Goal: Check status

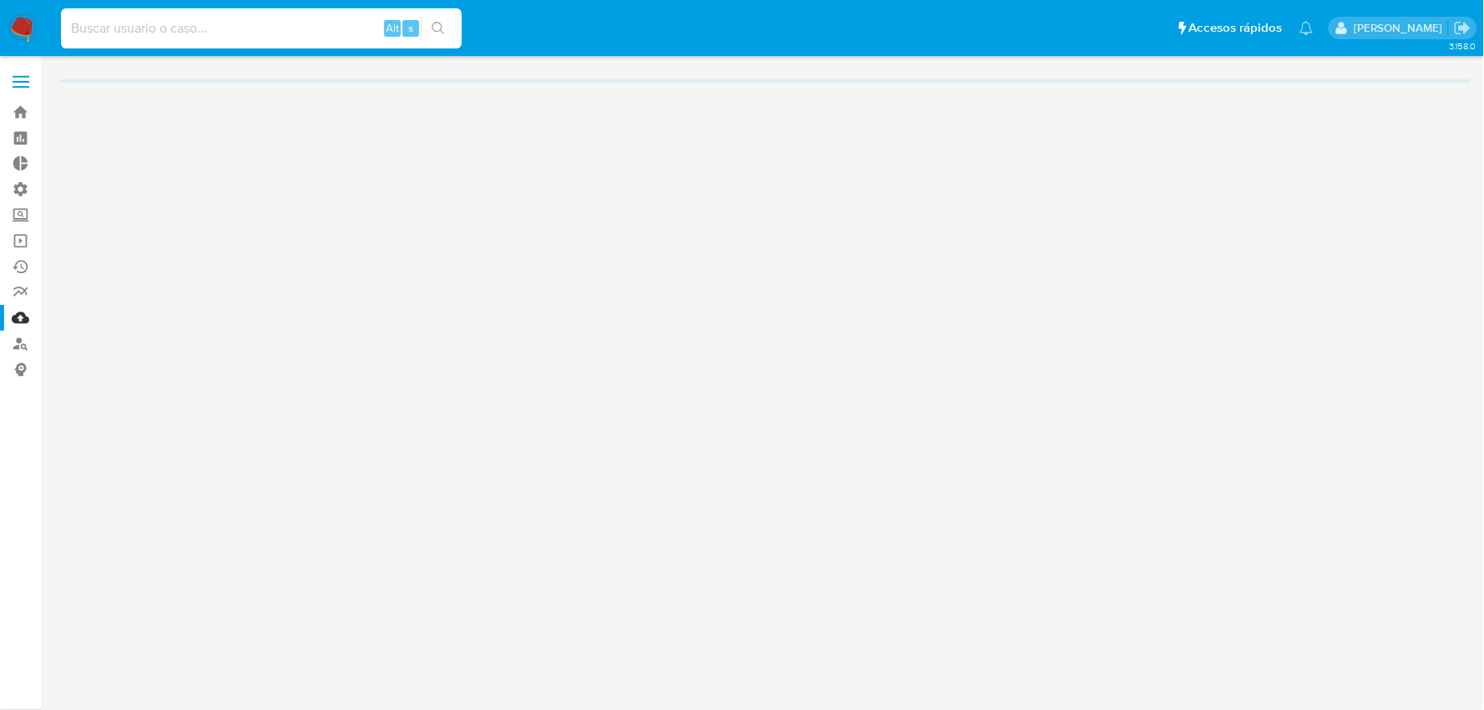
click at [342, 18] on input at bounding box center [261, 29] width 401 height 22
paste input "1606485410"
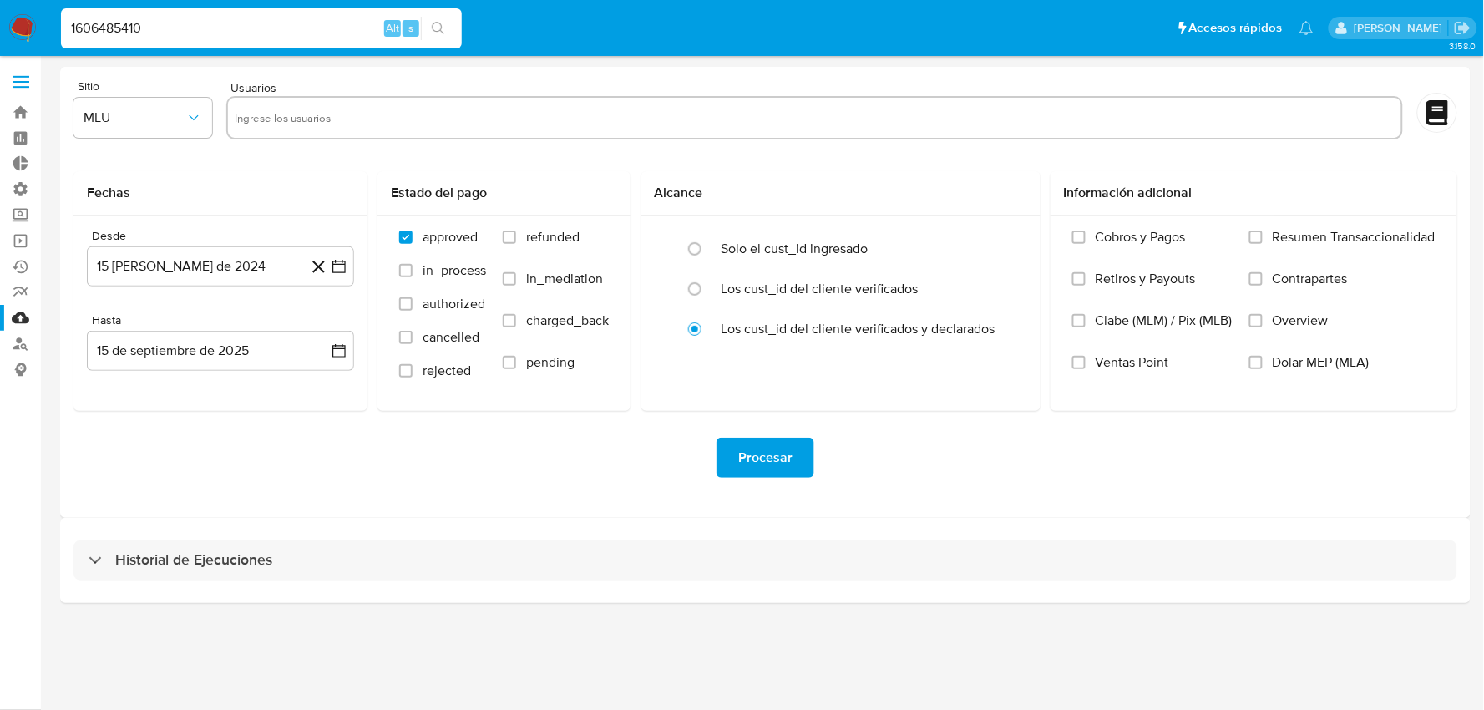
type input "1606485410"
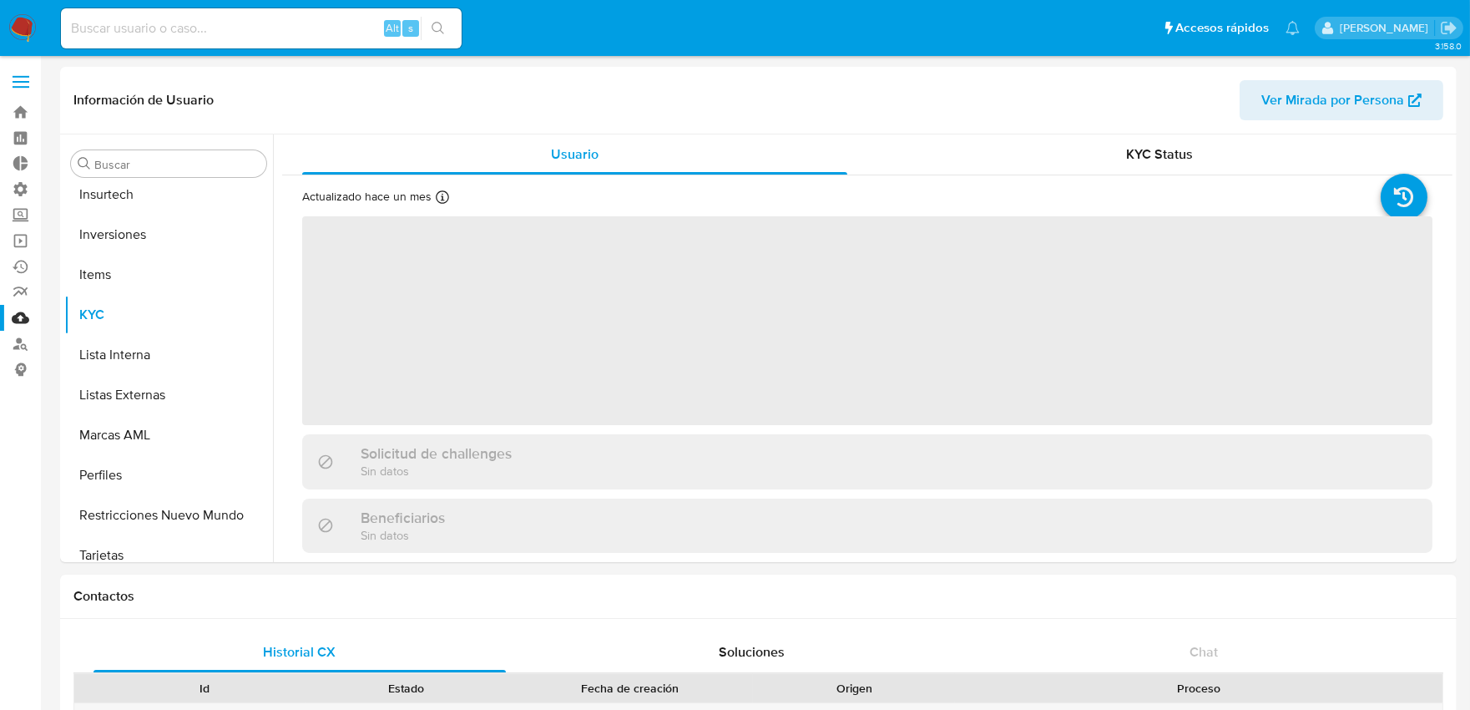
scroll to position [785, 0]
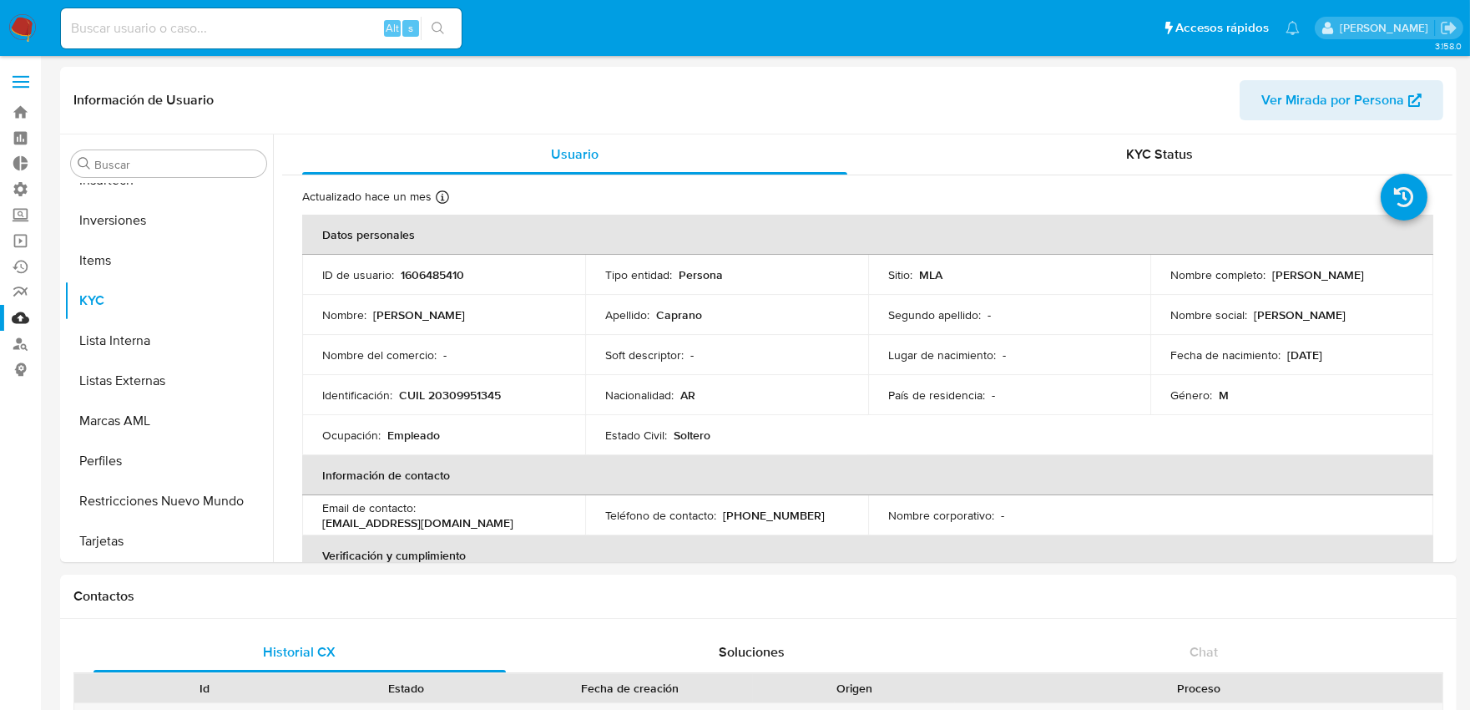
select select "10"
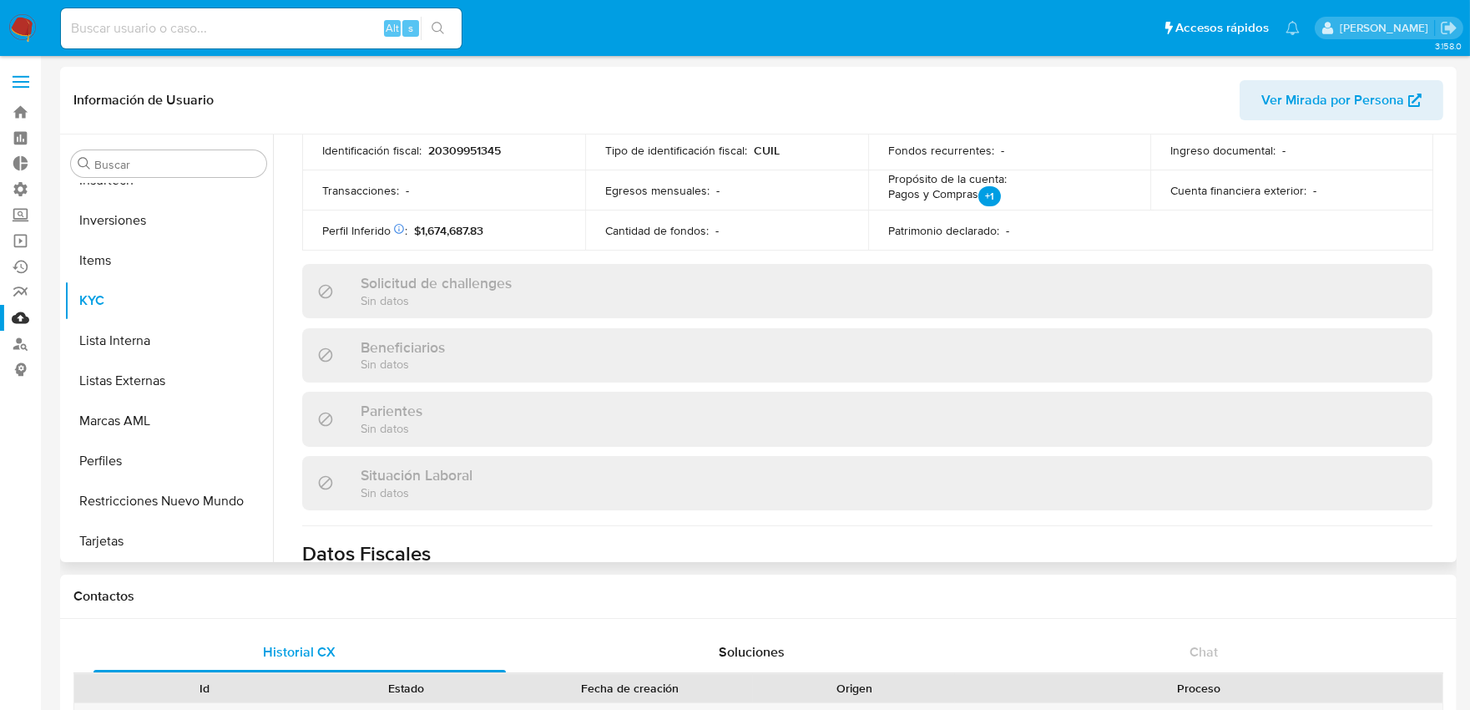
scroll to position [415, 0]
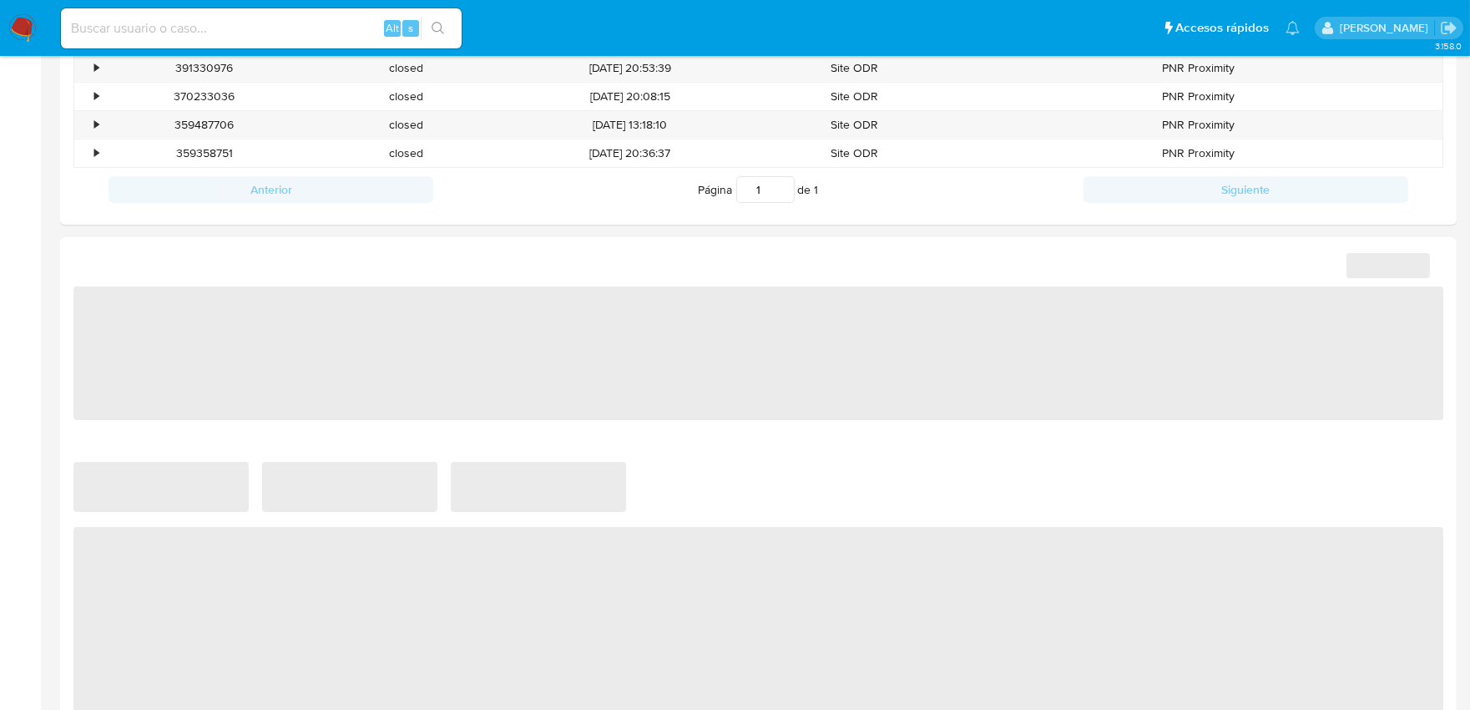
scroll to position [863, 0]
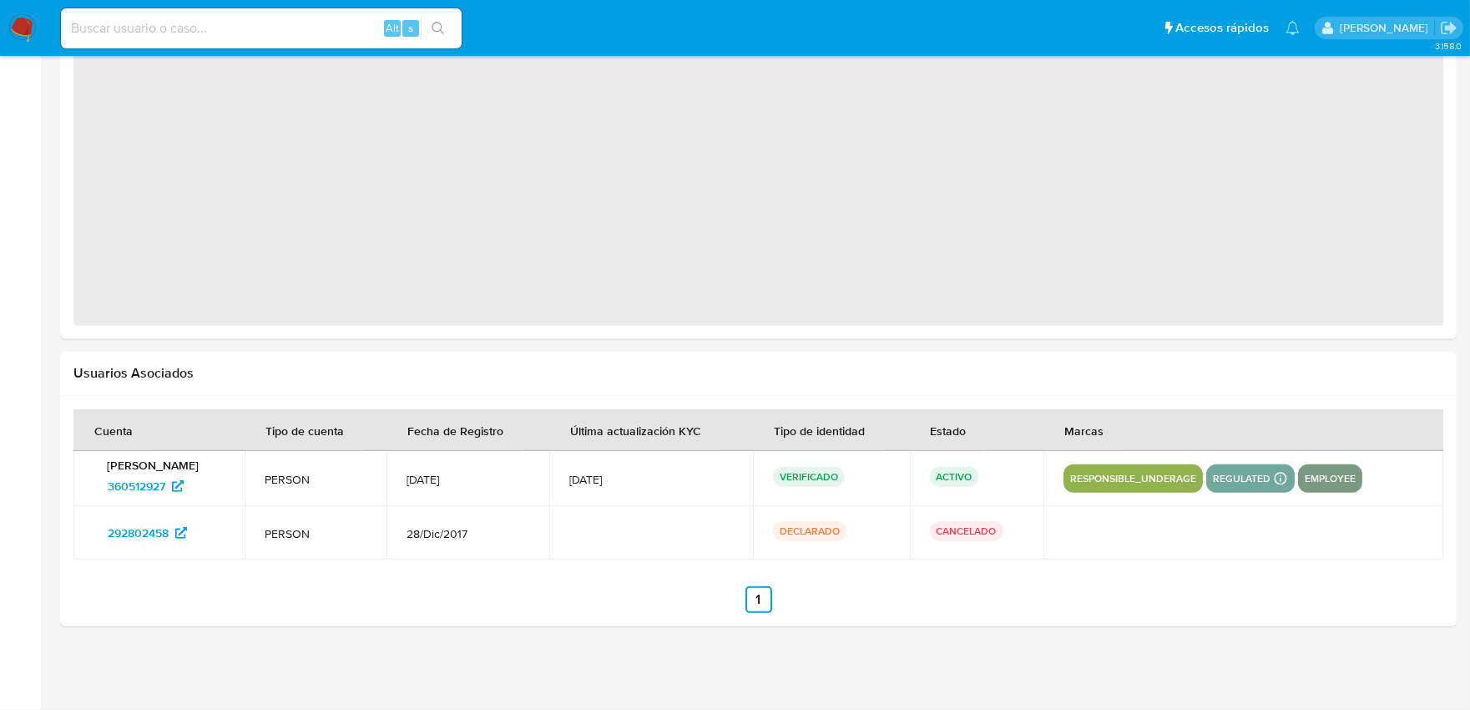
select select "10"
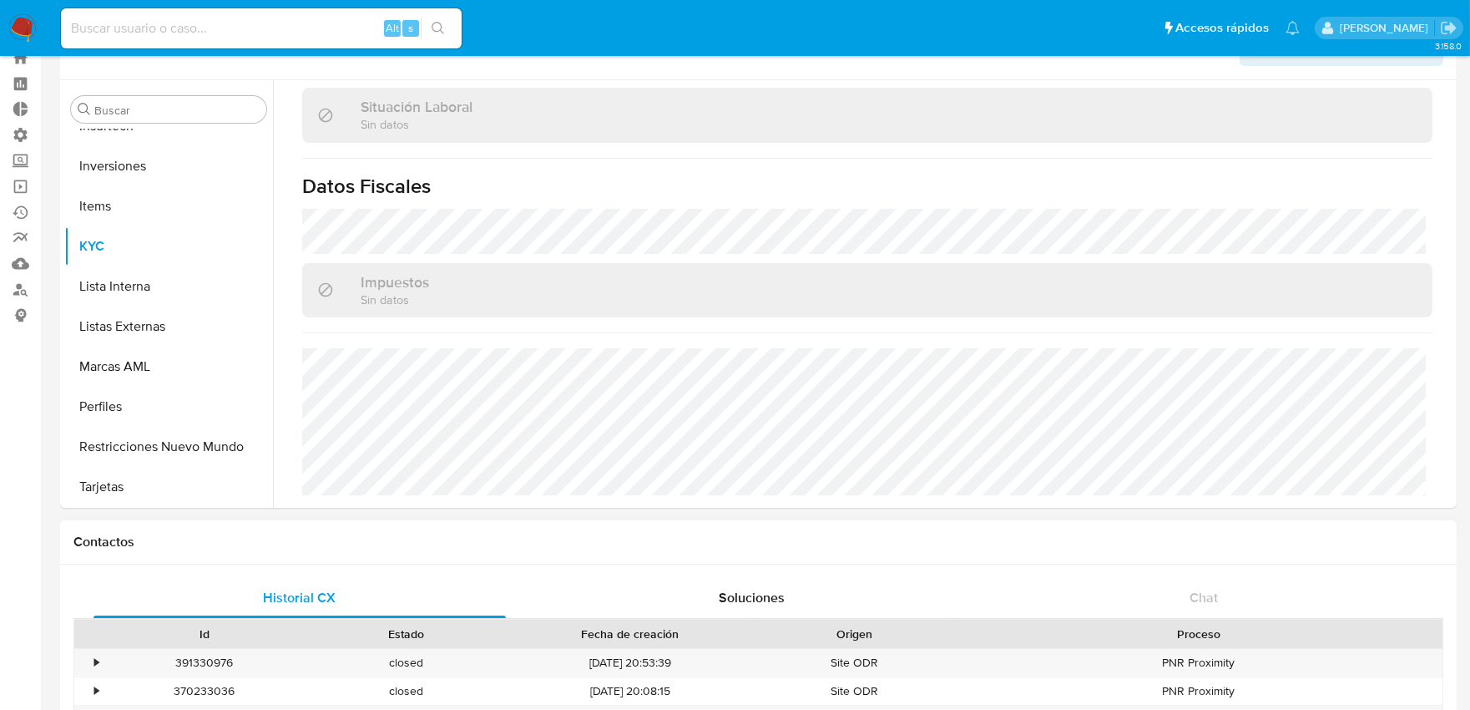
scroll to position [0, 0]
